Goal: Task Accomplishment & Management: Complete application form

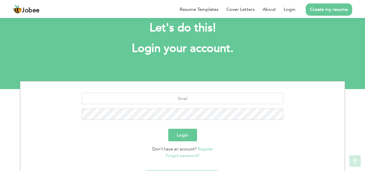
scroll to position [46, 0]
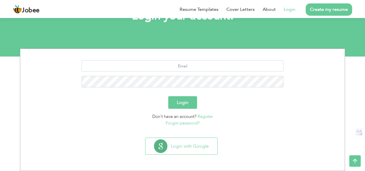
click at [286, 11] on link "Login" at bounding box center [290, 9] width 12 height 7
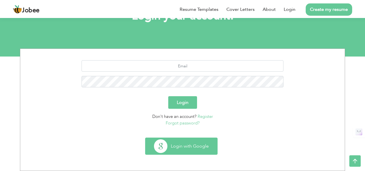
click at [167, 146] on button "Login with Google" at bounding box center [182, 146] width 72 height 17
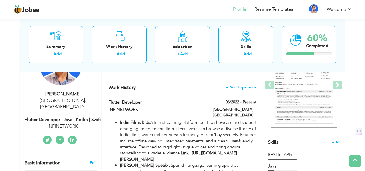
scroll to position [80, 0]
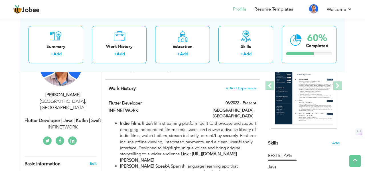
click at [334, 140] on div "Skills Add" at bounding box center [303, 87] width 71 height 118
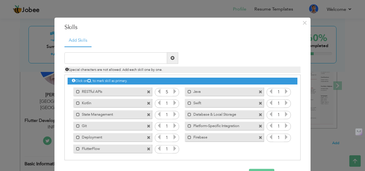
click at [147, 92] on span at bounding box center [149, 92] width 4 height 4
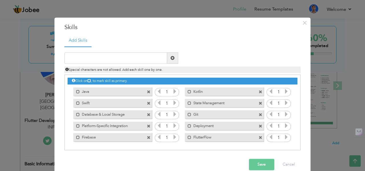
click at [262, 137] on span at bounding box center [261, 136] width 5 height 6
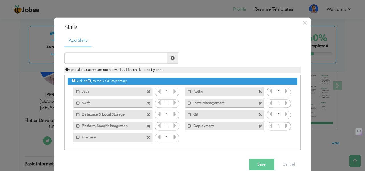
click at [148, 136] on span at bounding box center [149, 138] width 4 height 4
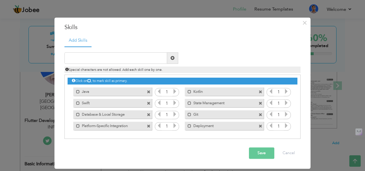
click at [260, 102] on span at bounding box center [261, 104] width 4 height 4
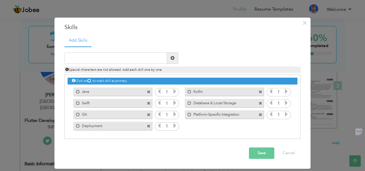
click at [146, 114] on div "Mark as primary skill. Git" at bounding box center [112, 114] width 79 height 9
click at [146, 117] on div "Mark as primary skill. Git" at bounding box center [112, 114] width 79 height 9
click at [148, 115] on span at bounding box center [149, 115] width 4 height 4
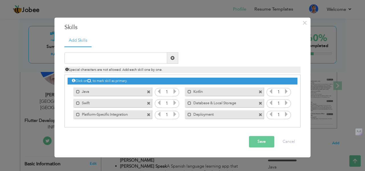
click at [148, 116] on span at bounding box center [149, 115] width 4 height 4
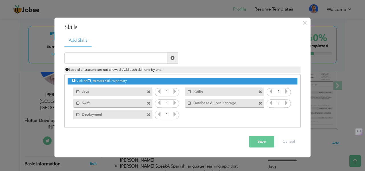
click at [259, 100] on div "Mark as primary skill. Database & Local Storage" at bounding box center [224, 103] width 79 height 9
click at [259, 102] on span at bounding box center [261, 104] width 4 height 4
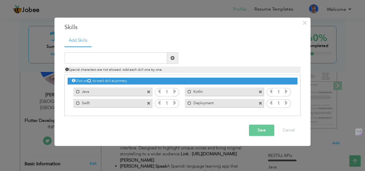
click at [262, 103] on span at bounding box center [261, 104] width 4 height 4
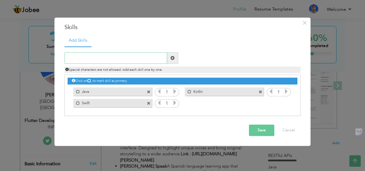
click at [140, 57] on input "text" at bounding box center [115, 58] width 103 height 11
type input "SwiftUi"
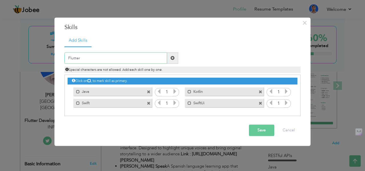
type input "Flutter"
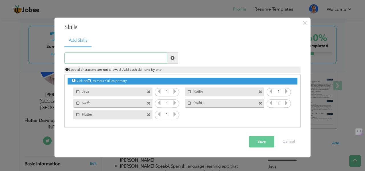
paste input "Clean Architecture"
type input "Clean Architecture"
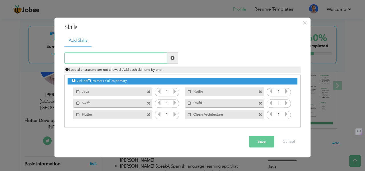
paste input "Platform Channels"
type input "Platform Channels"
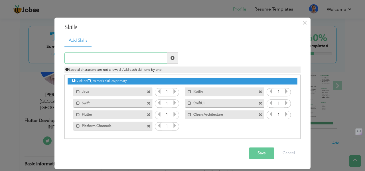
paste input "Firebase"
type input "Firebase"
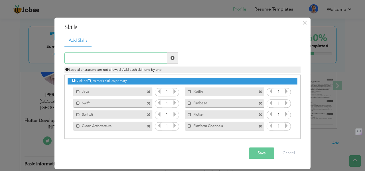
paste input "CI/CD"
type input "CI/CD"
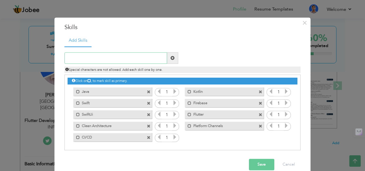
paste input "Jetpack Compose"
type input "Jetpack Compose"
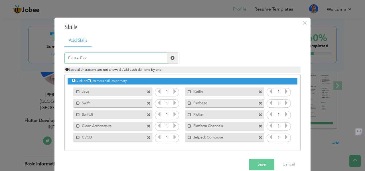
type input "FlutterFlow"
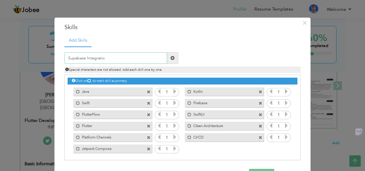
type input "Supabase Integration"
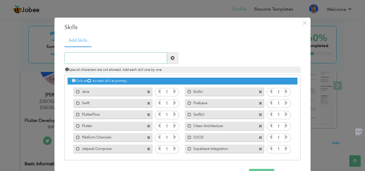
paste input "GraphQL"
type input "GraphQL"
paste input "Payment Gateways"
type input "Payment Gateways"
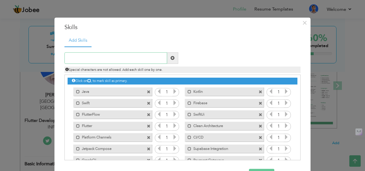
scroll to position [13, 0]
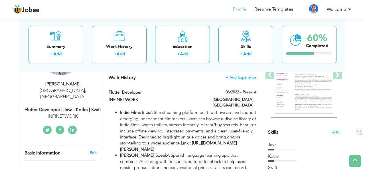
scroll to position [83, 0]
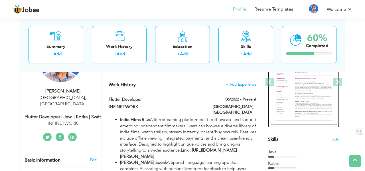
click at [281, 91] on img at bounding box center [304, 82] width 66 height 86
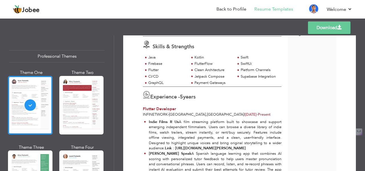
scroll to position [79, 0]
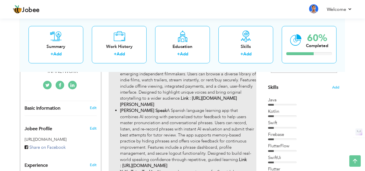
click at [195, 92] on li "Indie Films R Us A film streaming platform built to showcase and support emergi…" at bounding box center [188, 86] width 136 height 43
type input "Flutter Developer"
type input "INFINETWORK"
type input "06/2022"
type input "[GEOGRAPHIC_DATA]"
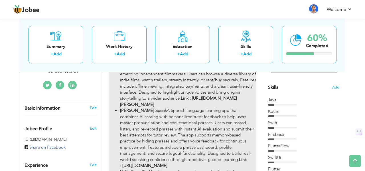
type input "LAHORE"
checkbox input "true"
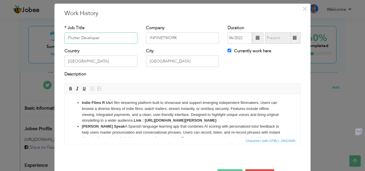
scroll to position [13, 0]
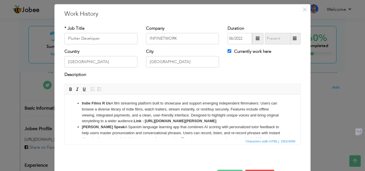
click at [134, 120] on strong "Link : [URL][DOMAIN_NAME][PERSON_NAME]" at bounding box center [175, 121] width 83 height 4
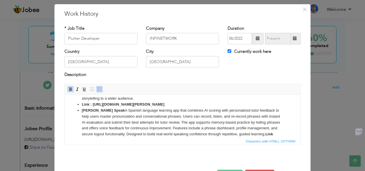
scroll to position [21, 0]
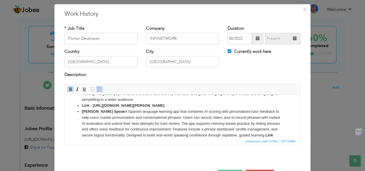
click at [100, 92] on span "Insert/Remove Numbered List Insert/Remove Bulleted List" at bounding box center [96, 89] width 14 height 7
click at [100, 87] on span at bounding box center [99, 89] width 5 height 5
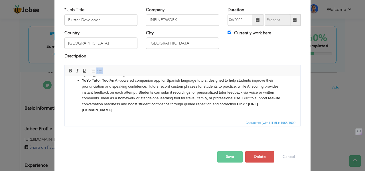
scroll to position [34, 0]
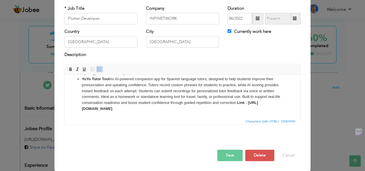
click at [235, 155] on button "Save" at bounding box center [229, 155] width 25 height 11
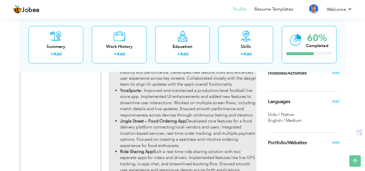
scroll to position [338, 0]
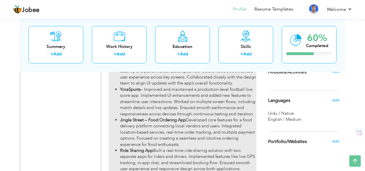
click at [228, 117] on li "YoraSports – Improved and maintained a production-level football live score app…" at bounding box center [188, 101] width 136 height 31
type input "Techorphic"
type input "01/2020"
type input "05/2025"
type input "[GEOGRAPHIC_DATA]"
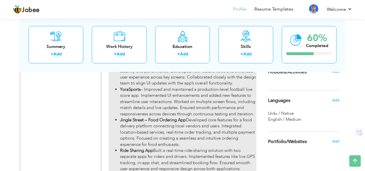
checkbox input "false"
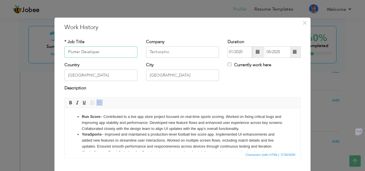
scroll to position [5, 0]
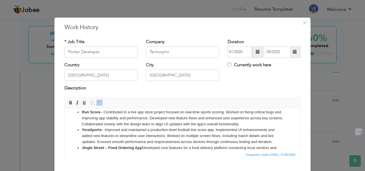
click at [191, 131] on li "YoraSports – Improved and maintained a production-level football live score app…" at bounding box center [182, 136] width 201 height 18
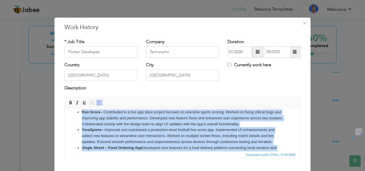
copy ul "Run Score – Contributed to a live app store project focused on real-time sports…"
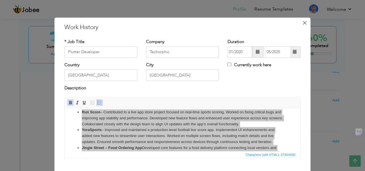
click at [308, 22] on button "×" at bounding box center [304, 22] width 9 height 9
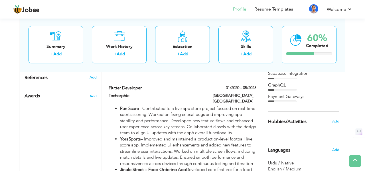
scroll to position [290, 0]
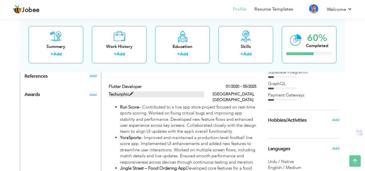
click at [181, 97] on label "Techorphic" at bounding box center [157, 94] width 96 height 6
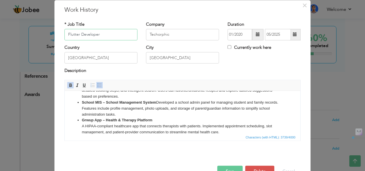
scroll to position [34, 0]
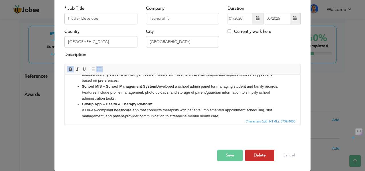
click at [257, 158] on button "Delete" at bounding box center [259, 155] width 29 height 11
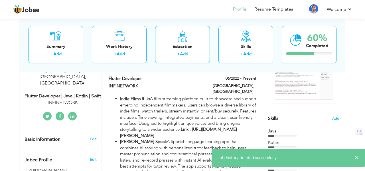
scroll to position [98, 0]
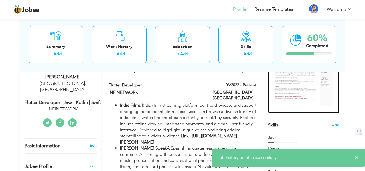
click at [286, 83] on img at bounding box center [304, 68] width 66 height 86
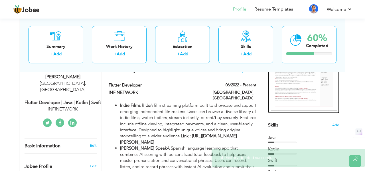
click at [286, 83] on img at bounding box center [304, 68] width 66 height 86
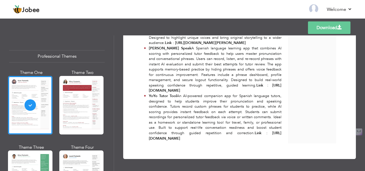
scroll to position [195, 0]
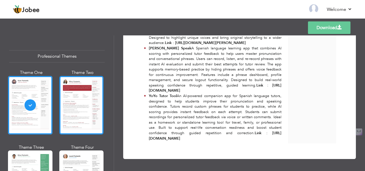
click at [84, 92] on div at bounding box center [81, 105] width 45 height 59
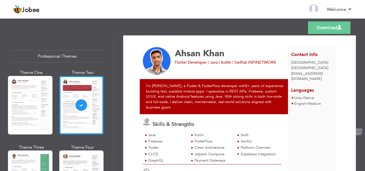
scroll to position [3, 0]
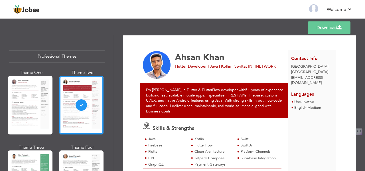
click at [22, 91] on div at bounding box center [30, 105] width 45 height 59
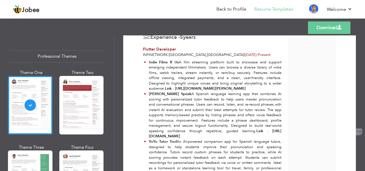
scroll to position [142, 0]
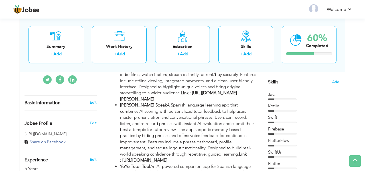
scroll to position [58, 0]
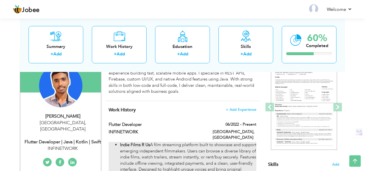
click at [214, 142] on li "Indie Films R Us A film streaming platform built to showcase and support emergi…" at bounding box center [188, 163] width 136 height 43
type input "Flutter Developer"
type input "INFINETWORK"
type input "06/2022"
type input "[GEOGRAPHIC_DATA]"
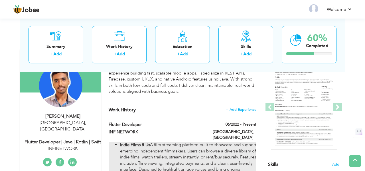
type input "[GEOGRAPHIC_DATA]"
checkbox input "true"
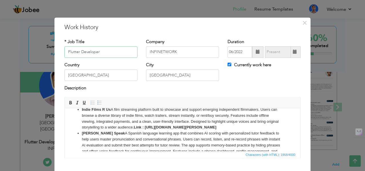
scroll to position [6, 0]
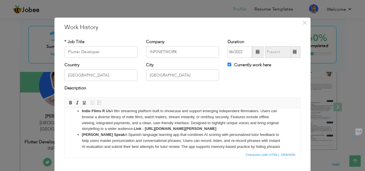
click at [240, 131] on li "Indie Films R Us A film streaming platform built to showcase and support emergi…" at bounding box center [182, 120] width 201 height 24
copy ul "Lorem Ipsum D Si A cons adipiscin elitsedd eiusm te incididu utl etdolor magnaa…"
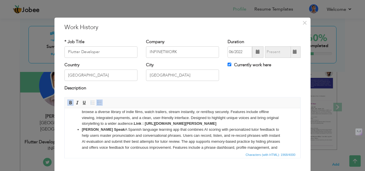
click at [152, 135] on li "Yoyo Speak A Spanish language learning app that combines AI scoring with person…" at bounding box center [182, 145] width 201 height 36
click at [100, 102] on span at bounding box center [99, 102] width 5 height 5
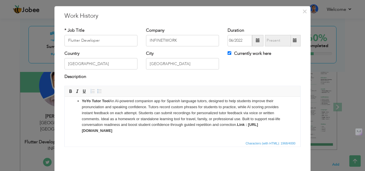
scroll to position [0, 0]
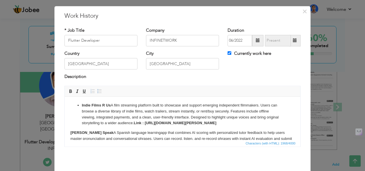
click at [80, 105] on ul "Indie Films R Us A film streaming platform built to showcase and support emergi…" at bounding box center [182, 114] width 224 height 24
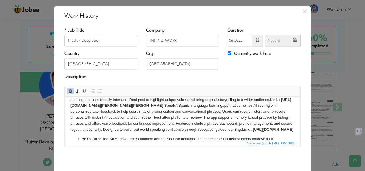
scroll to position [12, 0]
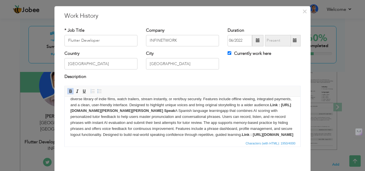
click at [175, 111] on strong "[PERSON_NAME] Speak" at bounding box center [153, 110] width 43 height 4
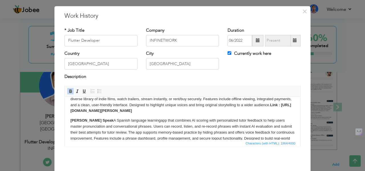
click at [270, 105] on p "Indie Films R Us A film streaming platform built to showcase and support emergi…" at bounding box center [182, 102] width 224 height 24
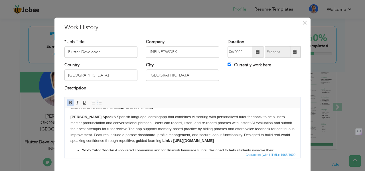
scroll to position [32, 0]
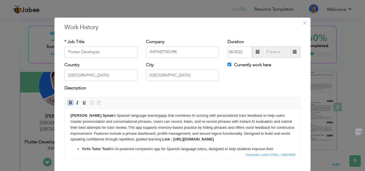
click at [164, 140] on strong "Link : [URL][DOMAIN_NAME]" at bounding box center [188, 139] width 52 height 4
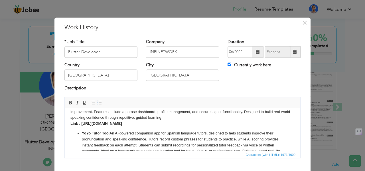
scroll to position [55, 0]
click at [82, 134] on strong "YoYo Tutor Tool" at bounding box center [96, 132] width 28 height 4
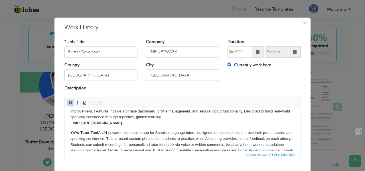
scroll to position [69, 0]
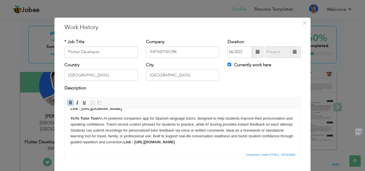
click at [123, 142] on body "Indie Films R Us A film streaming platform built to showcase and support emergi…" at bounding box center [182, 95] width 224 height 100
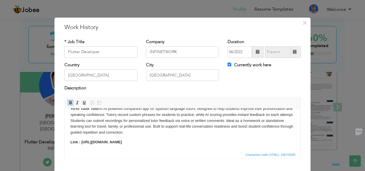
scroll to position [34, 0]
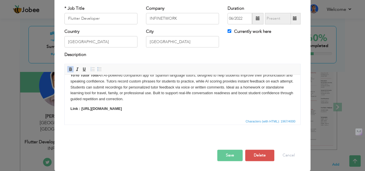
click at [232, 162] on div "Save Save and Continue Delete Cancel" at bounding box center [182, 149] width 245 height 32
click at [232, 158] on button "Save" at bounding box center [229, 155] width 25 height 11
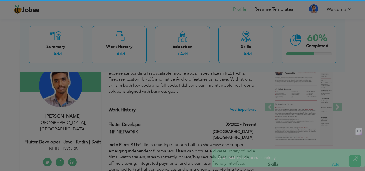
scroll to position [0, 0]
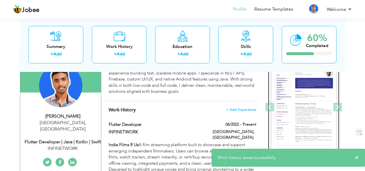
click at [282, 116] on img at bounding box center [304, 107] width 66 height 86
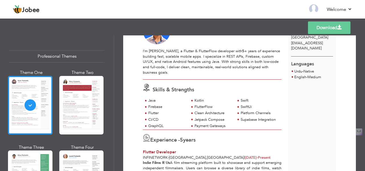
scroll to position [34, 0]
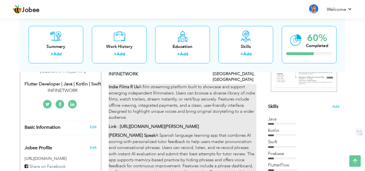
click at [138, 104] on p "Indie Films R Us A film streaming platform built to showcase and support emergi…" at bounding box center [183, 102] width 148 height 37
type input "Flutter Developer"
type input "INFINETWORK"
type input "06/2022"
type input "[GEOGRAPHIC_DATA]"
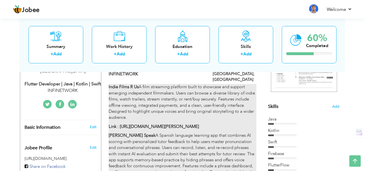
type input "[GEOGRAPHIC_DATA]"
checkbox input "true"
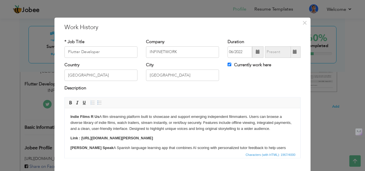
click at [70, 118] on strong "Indie Films R Us" at bounding box center [84, 116] width 29 height 4
click at [99, 104] on span at bounding box center [99, 102] width 5 height 5
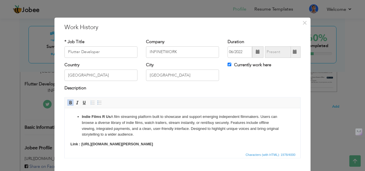
click at [70, 142] on html "Indie Films R Us A film streaming platform built to showcase and support emergi…" at bounding box center [183, 171] width 236 height 127
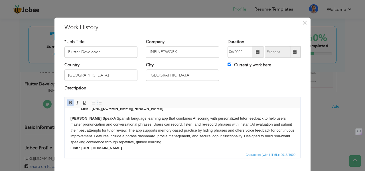
scroll to position [32, 0]
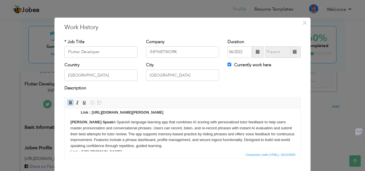
click at [71, 122] on strong "[PERSON_NAME] Speak" at bounding box center [91, 122] width 43 height 4
click at [100, 104] on span at bounding box center [99, 102] width 5 height 5
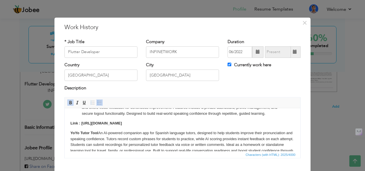
scroll to position [66, 0]
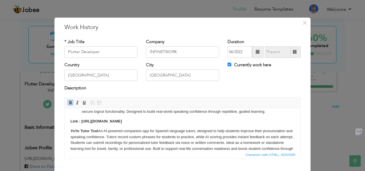
click at [70, 122] on html "Indie Films R Us A film streaming platform built to showcase and support emergi…" at bounding box center [183, 107] width 236 height 131
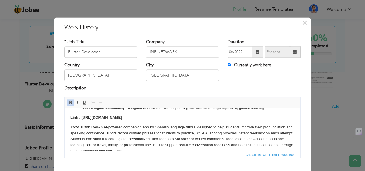
scroll to position [71, 0]
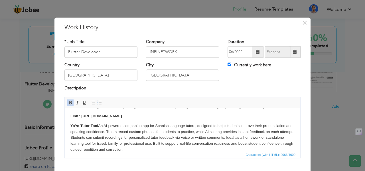
click at [70, 127] on html "Indie Films R Us A film streaming platform built to showcase and support emergi…" at bounding box center [183, 102] width 236 height 131
click at [100, 104] on span at bounding box center [99, 102] width 5 height 5
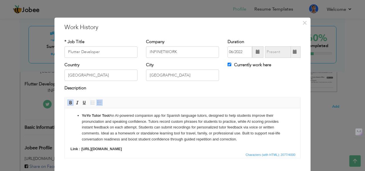
scroll to position [88, 0]
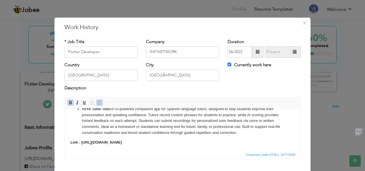
click at [70, 140] on p "Link : [URL][DOMAIN_NAME]" at bounding box center [182, 143] width 224 height 6
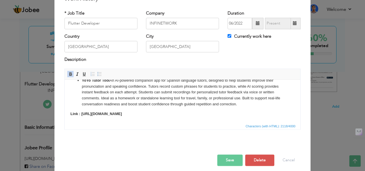
scroll to position [34, 0]
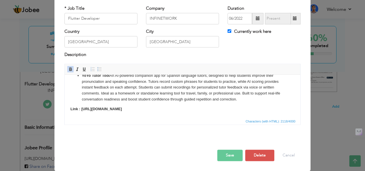
click at [231, 156] on button "Save" at bounding box center [229, 155] width 25 height 11
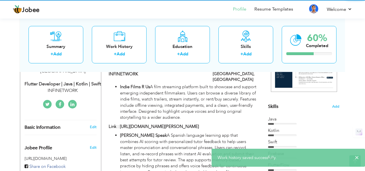
scroll to position [0, 0]
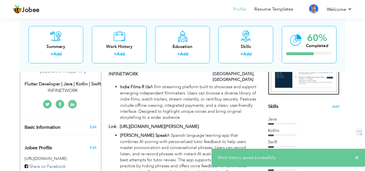
click at [307, 84] on img at bounding box center [304, 50] width 66 height 86
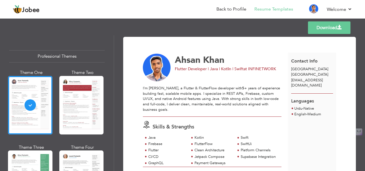
click at [325, 29] on link "Download" at bounding box center [329, 27] width 43 height 13
